Goal: Find specific page/section: Find specific page/section

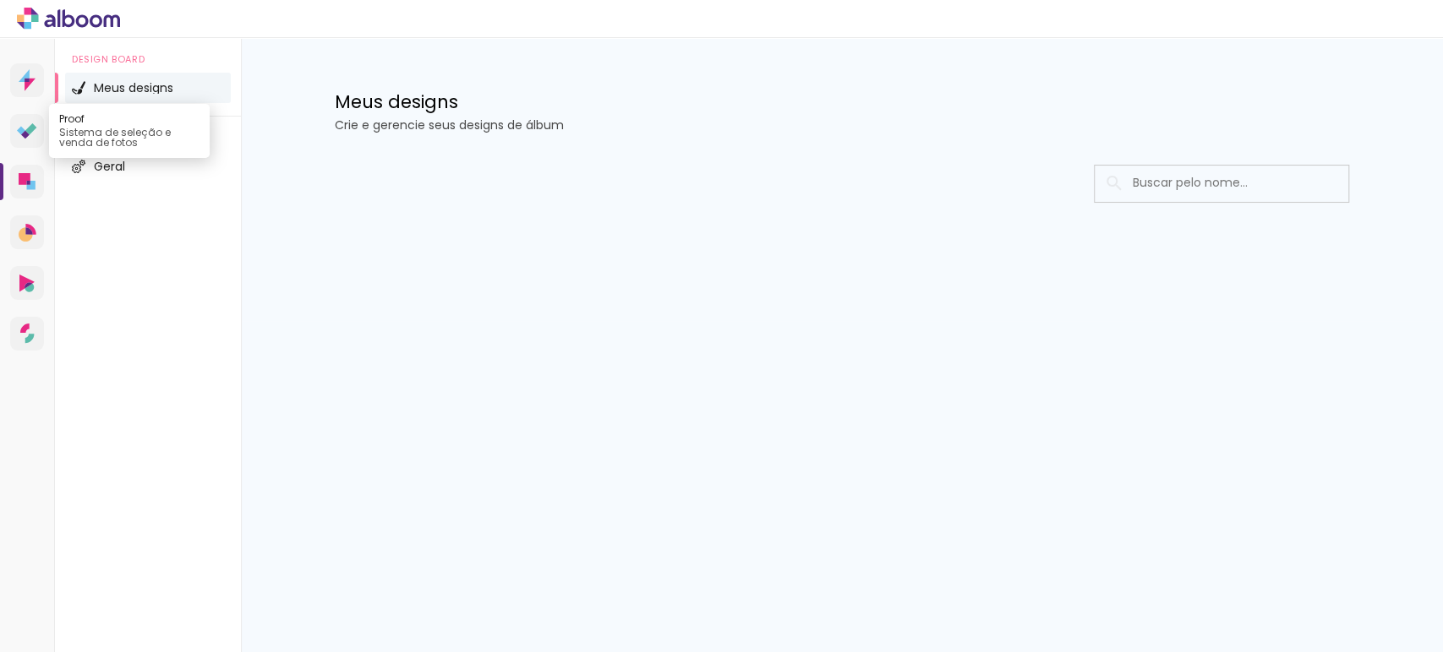
click at [26, 123] on icon at bounding box center [27, 131] width 20 height 16
click at [25, 179] on icon at bounding box center [25, 179] width 12 height 12
